Goal: Task Accomplishment & Management: Complete application form

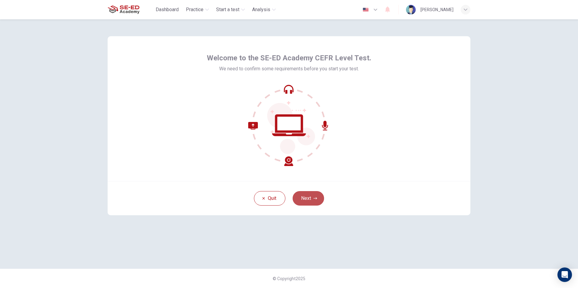
click at [302, 205] on button "Next" at bounding box center [307, 198] width 31 height 15
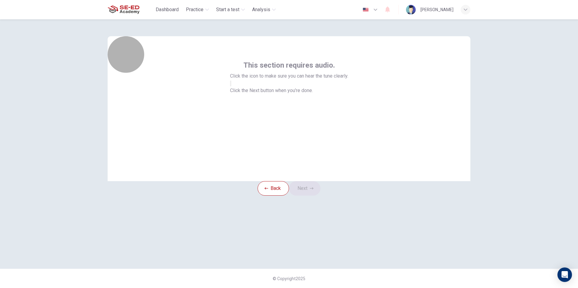
click at [231, 86] on button "button" at bounding box center [230, 84] width 1 height 6
click at [311, 196] on button "Next" at bounding box center [304, 188] width 31 height 15
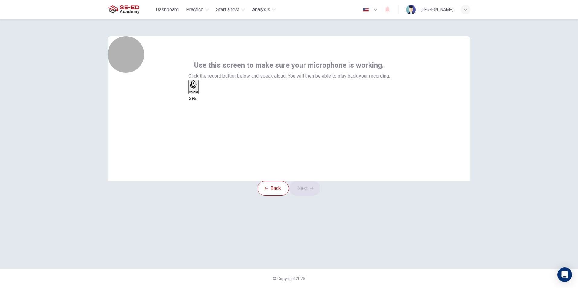
click at [196, 90] on icon "button" at bounding box center [193, 84] width 7 height 9
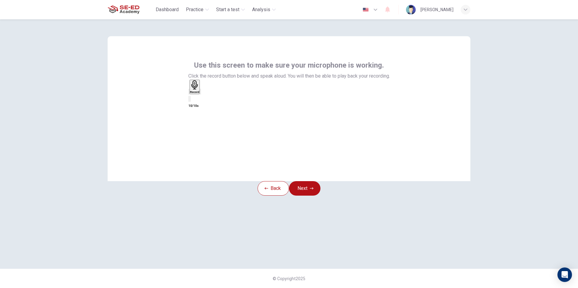
click at [200, 93] on icon "button" at bounding box center [200, 93] width 0 height 0
click at [195, 99] on icon "button" at bounding box center [192, 96] width 5 height 5
click at [198, 90] on icon "button" at bounding box center [193, 84] width 9 height 9
click at [200, 93] on icon "button" at bounding box center [200, 93] width 0 height 0
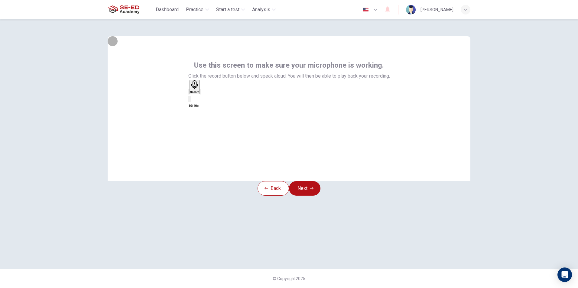
click at [206, 99] on icon "button" at bounding box center [204, 97] width 3 height 4
click at [303, 196] on button "Next" at bounding box center [304, 188] width 31 height 15
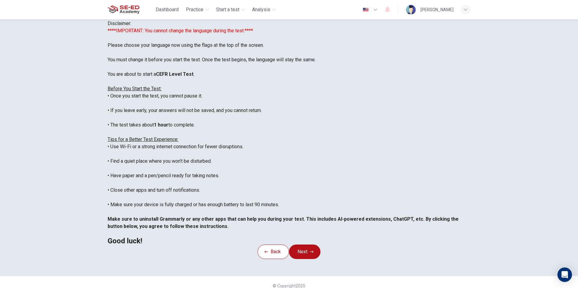
scroll to position [30, 0]
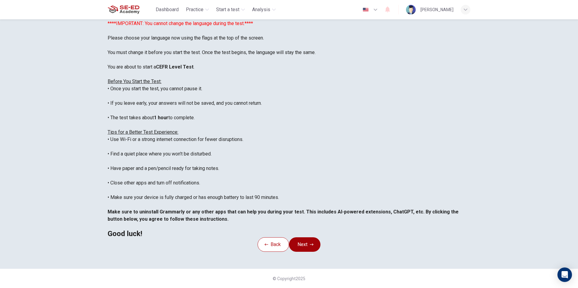
click at [308, 252] on button "Next" at bounding box center [304, 244] width 31 height 15
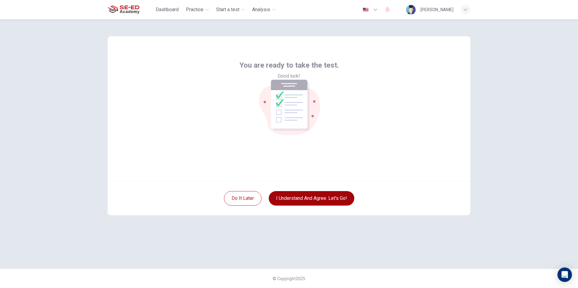
click at [297, 194] on button "I understand and agree. Let’s go!" at bounding box center [311, 198] width 85 height 15
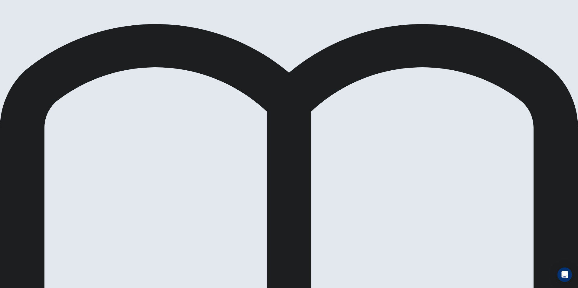
scroll to position [82, 0]
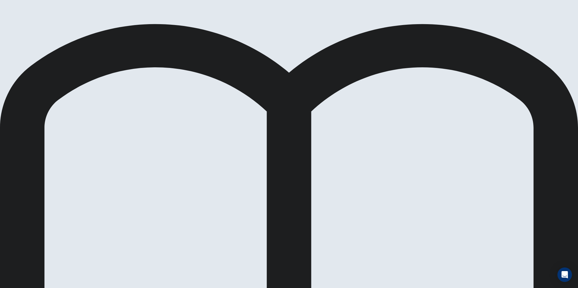
scroll to position [60, 0]
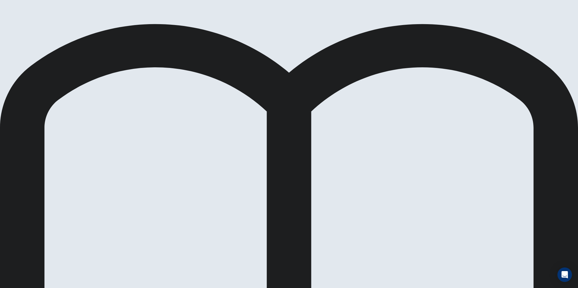
scroll to position [120, 0]
drag, startPoint x: 211, startPoint y: 154, endPoint x: 266, endPoint y: 150, distance: 55.5
drag, startPoint x: 166, startPoint y: 198, endPoint x: 279, endPoint y: 186, distance: 114.6
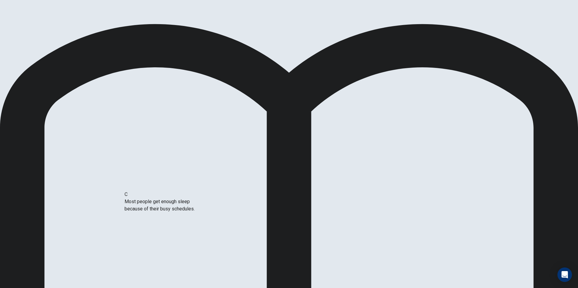
drag, startPoint x: 155, startPoint y: 154, endPoint x: 160, endPoint y: 207, distance: 53.7
drag, startPoint x: 171, startPoint y: 199, endPoint x: 168, endPoint y: 153, distance: 46.6
drag, startPoint x: 154, startPoint y: 152, endPoint x: 261, endPoint y: 205, distance: 119.6
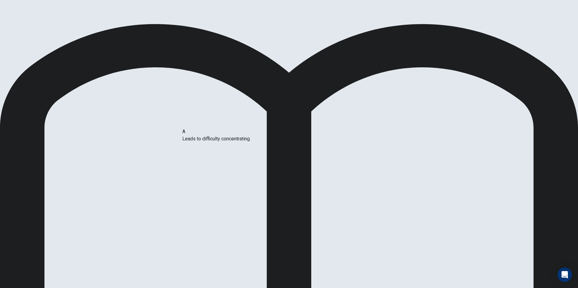
drag, startPoint x: 211, startPoint y: 143, endPoint x: 253, endPoint y: 143, distance: 41.1
drag, startPoint x: 164, startPoint y: 142, endPoint x: 259, endPoint y: 176, distance: 100.6
drag, startPoint x: 156, startPoint y: 144, endPoint x: 394, endPoint y: 145, distance: 237.8
drag, startPoint x: 155, startPoint y: 129, endPoint x: 256, endPoint y: 189, distance: 117.0
drag, startPoint x: 152, startPoint y: 137, endPoint x: 250, endPoint y: 203, distance: 118.7
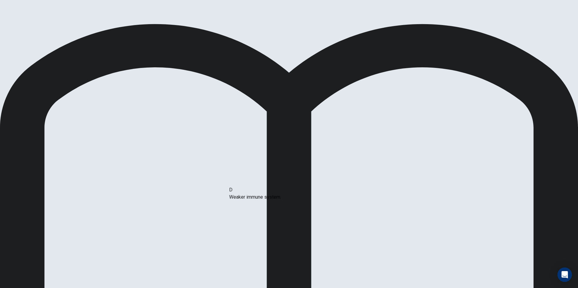
drag, startPoint x: 188, startPoint y: 151, endPoint x: 273, endPoint y: 196, distance: 96.4
drag, startPoint x: 156, startPoint y: 165, endPoint x: 377, endPoint y: 172, distance: 221.3
drag, startPoint x: 159, startPoint y: 173, endPoint x: 385, endPoint y: 201, distance: 228.0
drag, startPoint x: 152, startPoint y: 169, endPoint x: 239, endPoint y: 202, distance: 92.9
drag, startPoint x: 155, startPoint y: 141, endPoint x: 267, endPoint y: 199, distance: 126.1
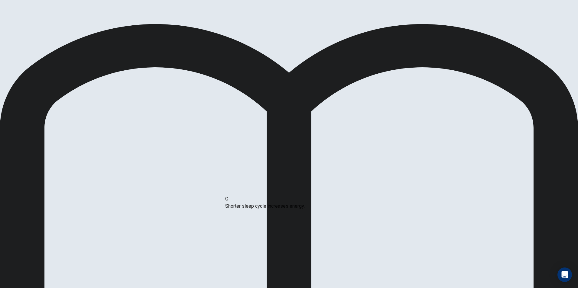
drag, startPoint x: 127, startPoint y: 163, endPoint x: 239, endPoint y: 204, distance: 119.3
drag, startPoint x: 264, startPoint y: 172, endPoint x: 146, endPoint y: 171, distance: 118.7
drag, startPoint x: 153, startPoint y: 132, endPoint x: 156, endPoint y: 155, distance: 22.8
drag, startPoint x: 146, startPoint y: 168, endPoint x: 246, endPoint y: 170, distance: 100.6
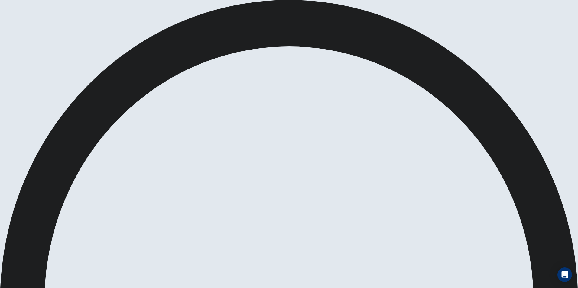
drag, startPoint x: 304, startPoint y: 144, endPoint x: 319, endPoint y: 135, distance: 17.5
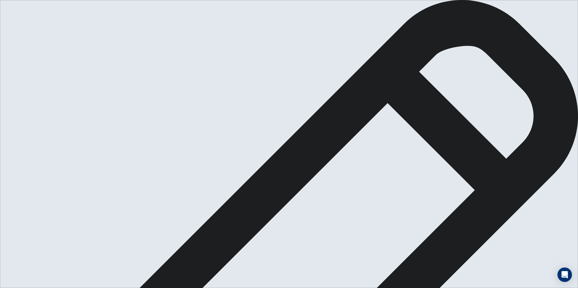
drag, startPoint x: 367, startPoint y: 115, endPoint x: 393, endPoint y: 117, distance: 26.0
type textarea "I think it's not a neccesity to teach codingin school because not every student…"
